Goal: Transaction & Acquisition: Purchase product/service

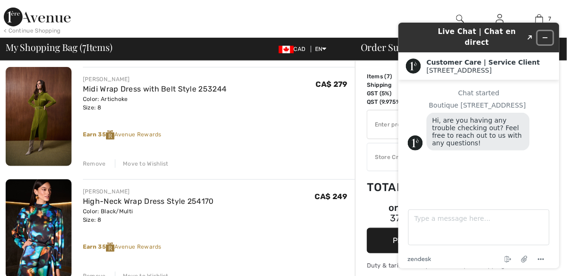
click at [543, 36] on button "Minimize widget" at bounding box center [544, 37] width 15 height 13
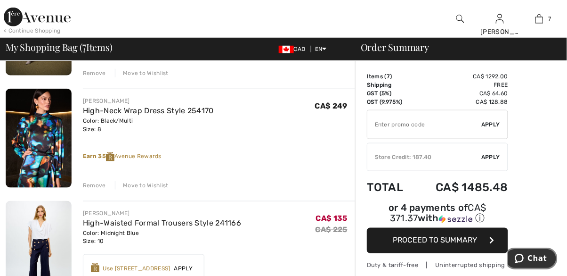
scroll to position [160, 0]
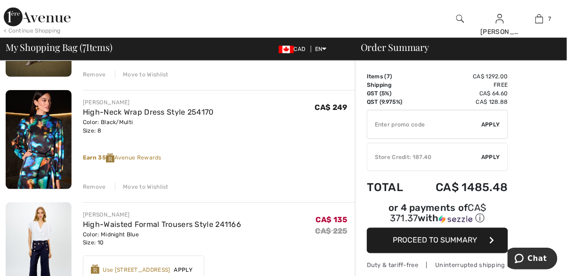
click at [162, 187] on div "Move to Wishlist" at bounding box center [142, 186] width 54 height 8
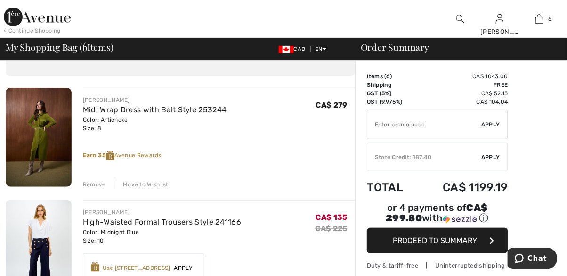
scroll to position [49, 0]
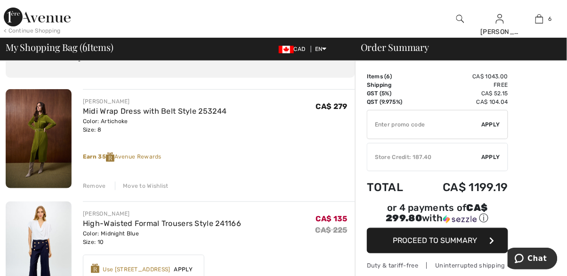
click at [159, 186] on div "Move to Wishlist" at bounding box center [142, 185] width 54 height 8
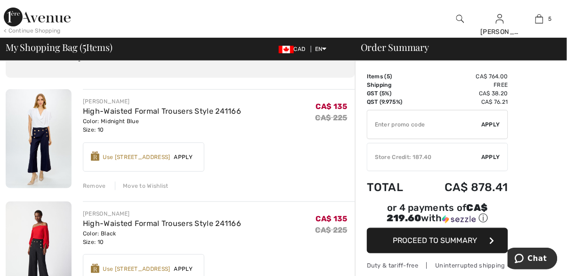
click at [220, 219] on link "High-Waisted Formal Trousers Style 241166" at bounding box center [162, 223] width 158 height 9
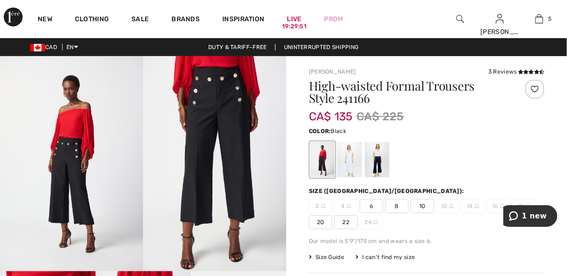
click at [381, 165] on div at bounding box center [377, 159] width 24 height 35
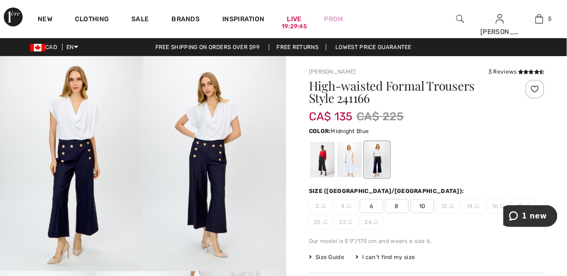
click at [327, 162] on div at bounding box center [322, 159] width 24 height 35
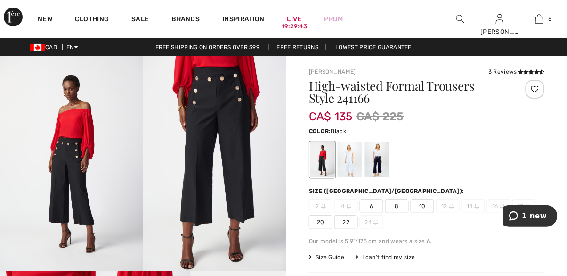
click at [353, 159] on div at bounding box center [350, 159] width 24 height 35
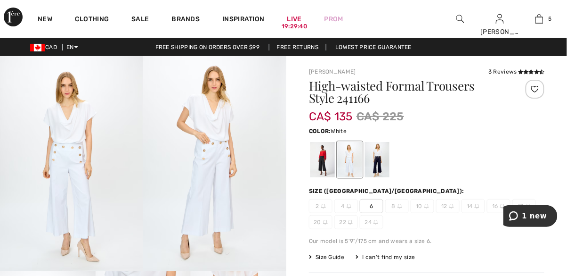
click at [542, 21] on img at bounding box center [539, 18] width 8 height 11
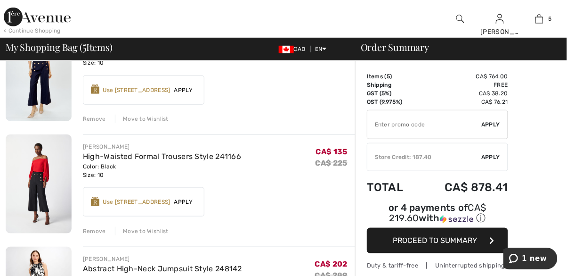
scroll to position [119, 0]
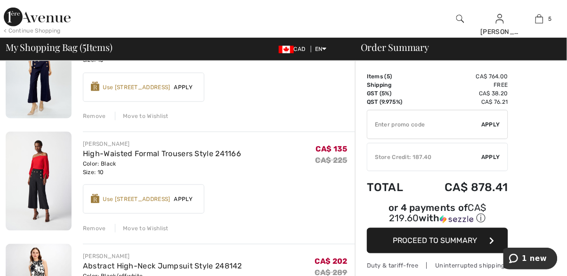
click at [160, 229] on div "Move to Wishlist" at bounding box center [142, 228] width 54 height 8
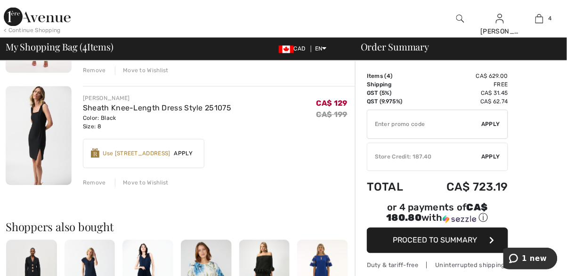
scroll to position [389, 0]
